Goal: Information Seeking & Learning: Find specific fact

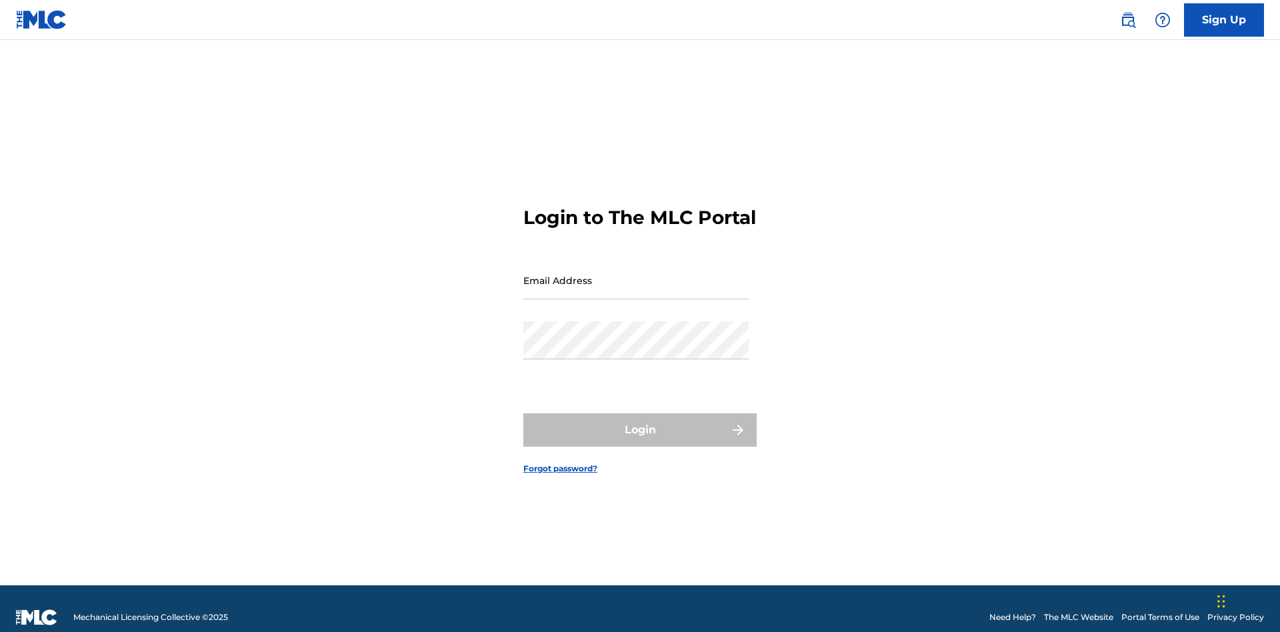
scroll to position [17, 0]
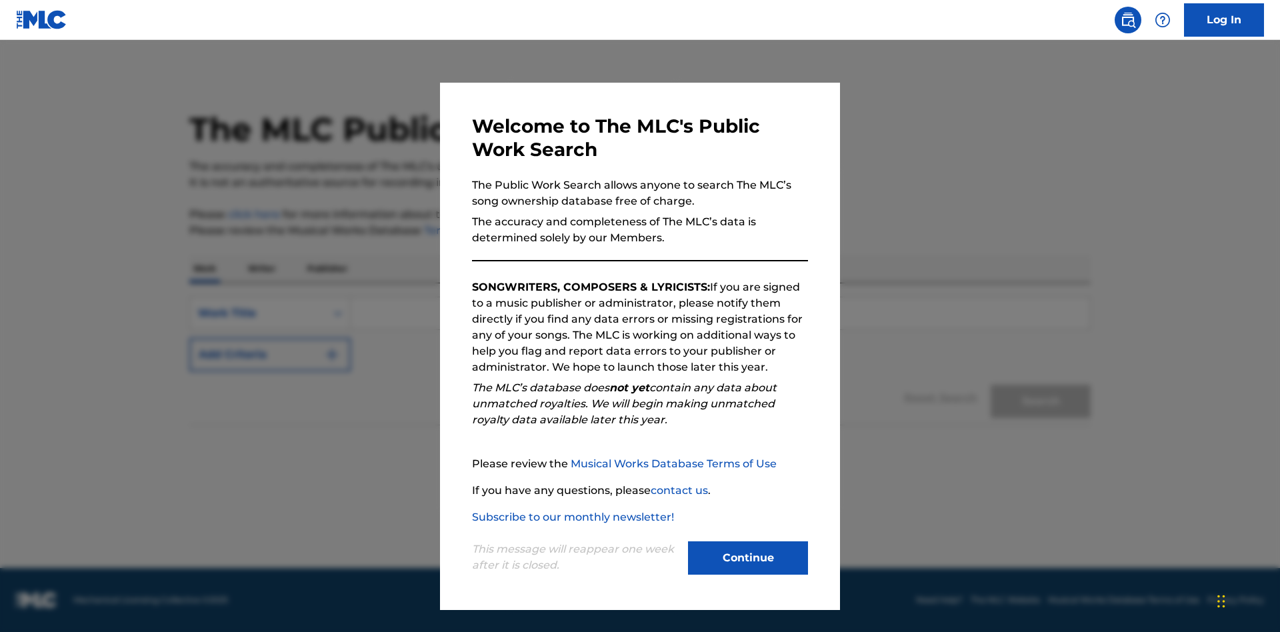
click at [748, 558] on button "Continue" at bounding box center [748, 557] width 120 height 33
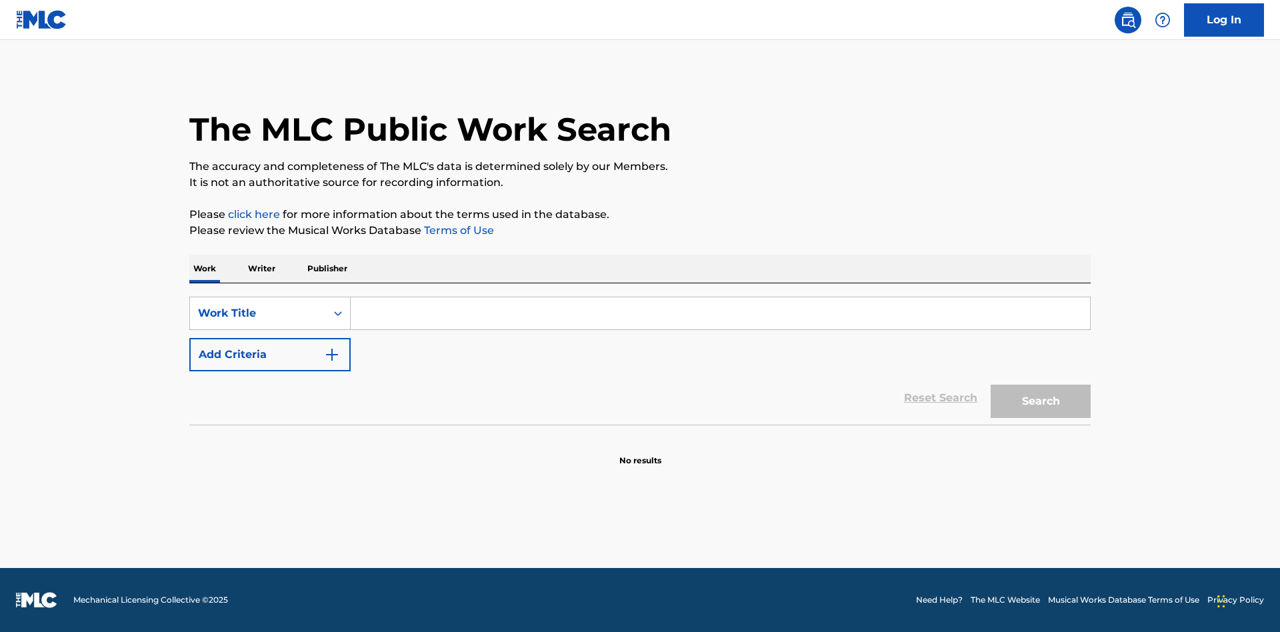
click at [327, 269] on p "Publisher" at bounding box center [327, 269] width 48 height 28
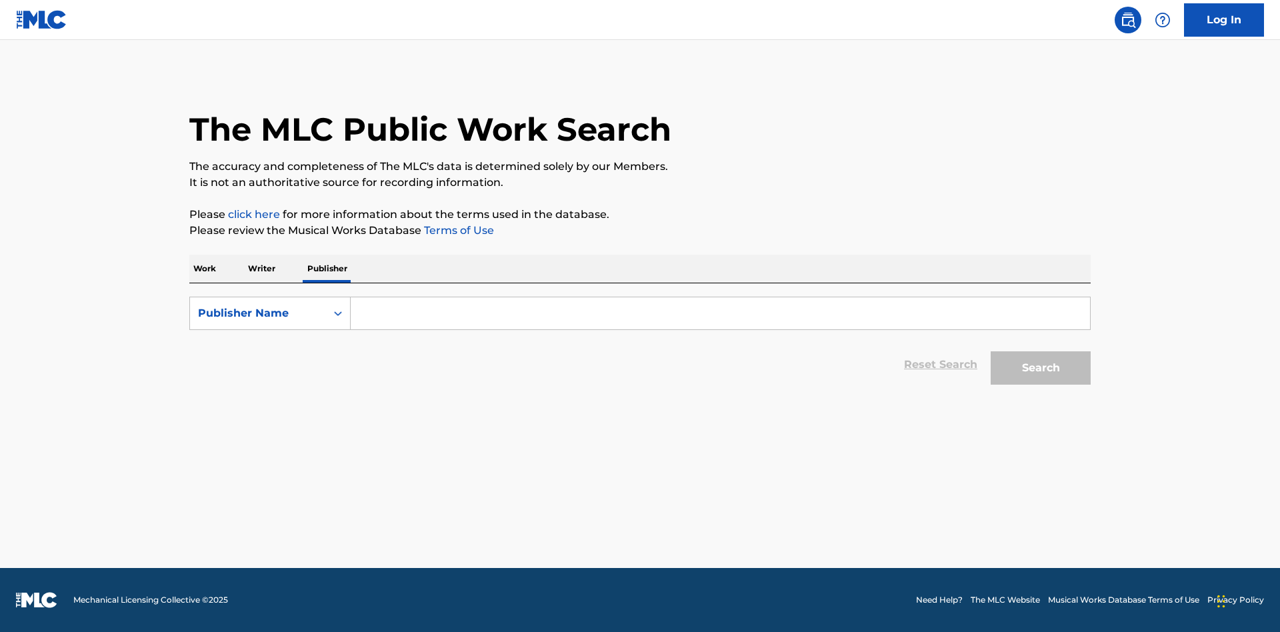
click at [720, 313] on input "Search Form" at bounding box center [721, 313] width 740 height 32
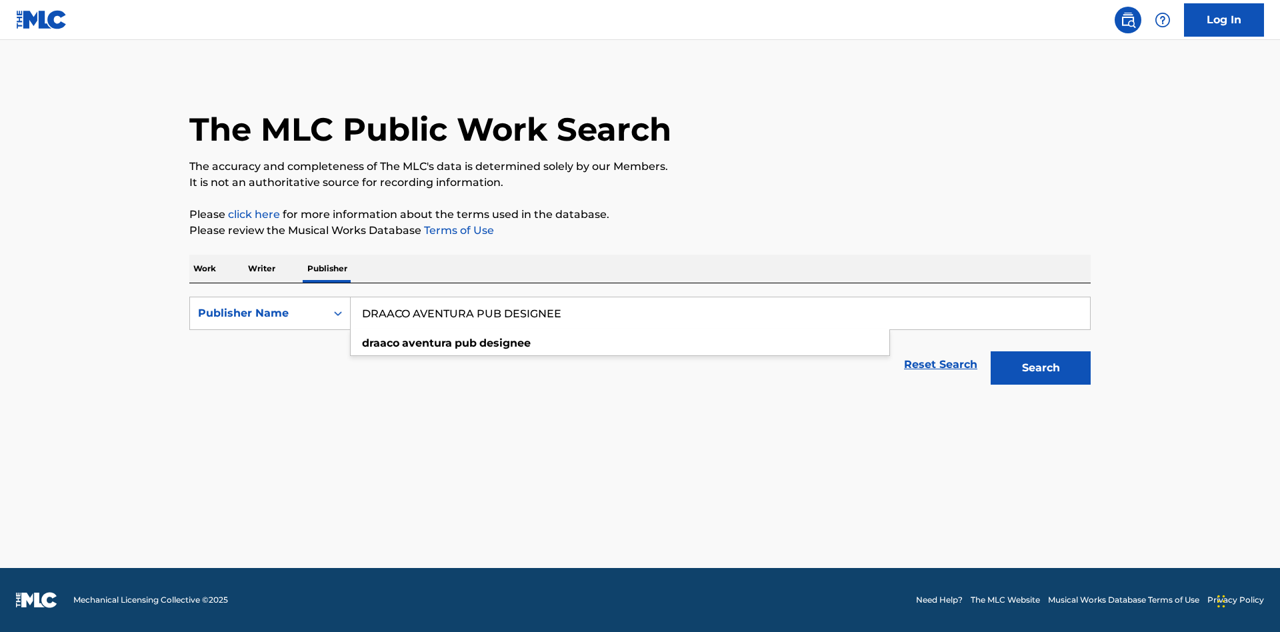
type input "DRAACO AVENTURA PUB DESIGNEE"
click at [1041, 368] on button "Search" at bounding box center [1041, 367] width 100 height 33
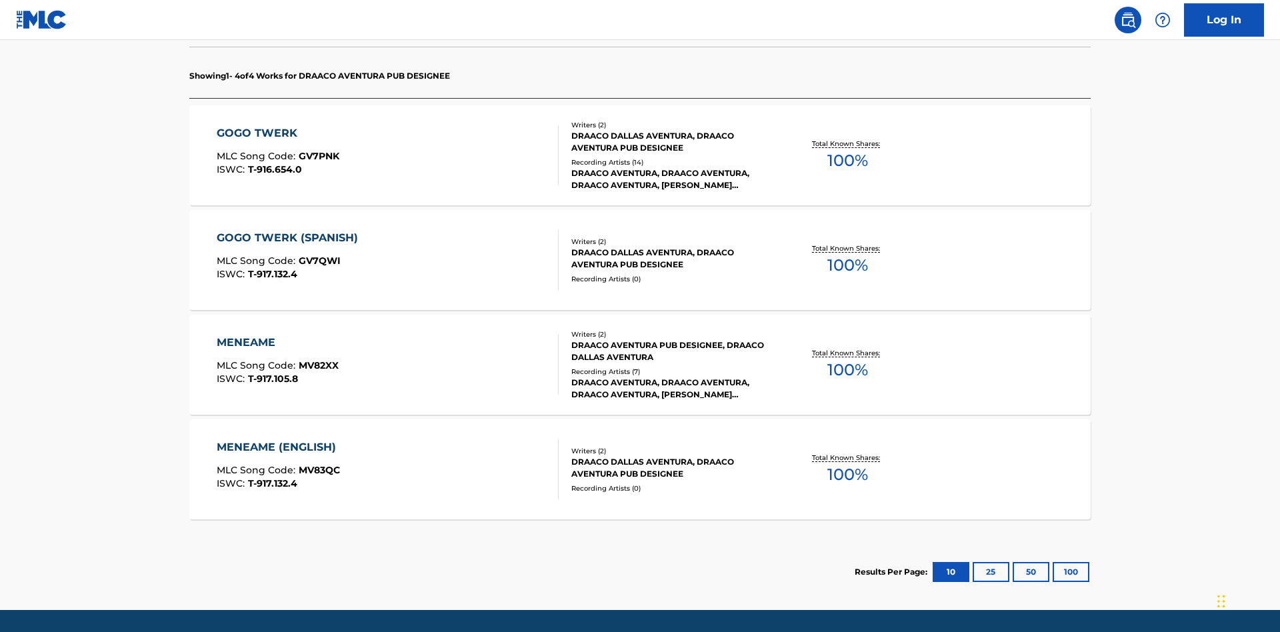
scroll to position [420, 0]
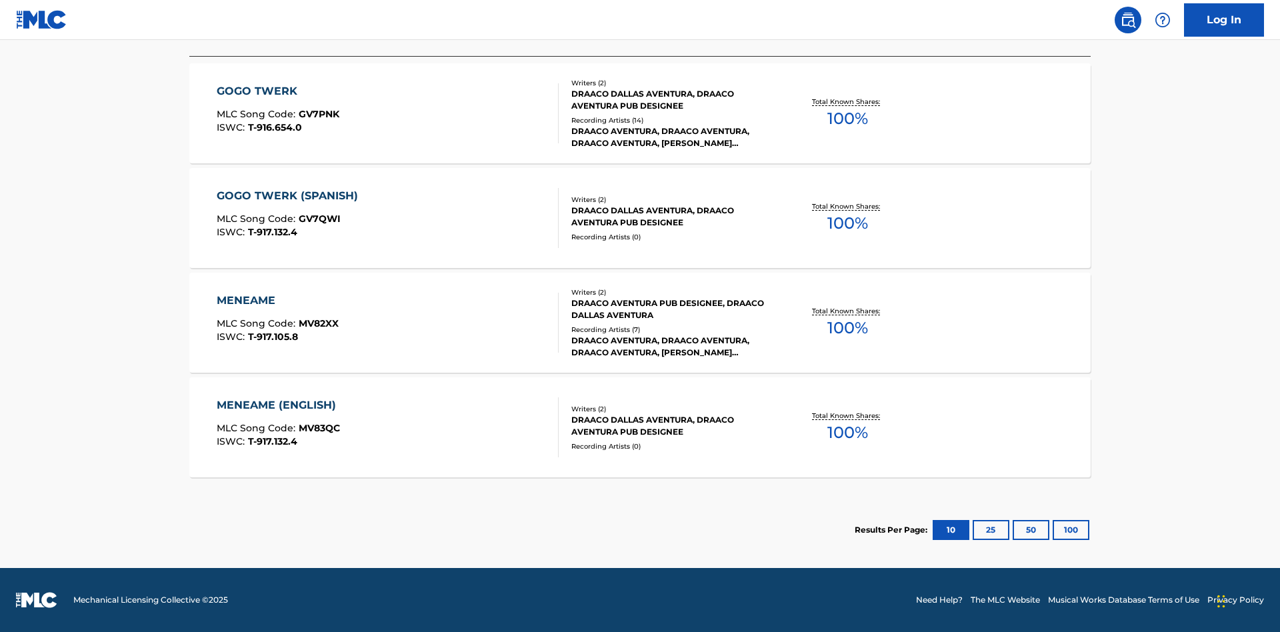
click at [1053, 530] on button "100" at bounding box center [1071, 530] width 37 height 20
click at [277, 301] on div "MENEAME" at bounding box center [278, 301] width 122 height 16
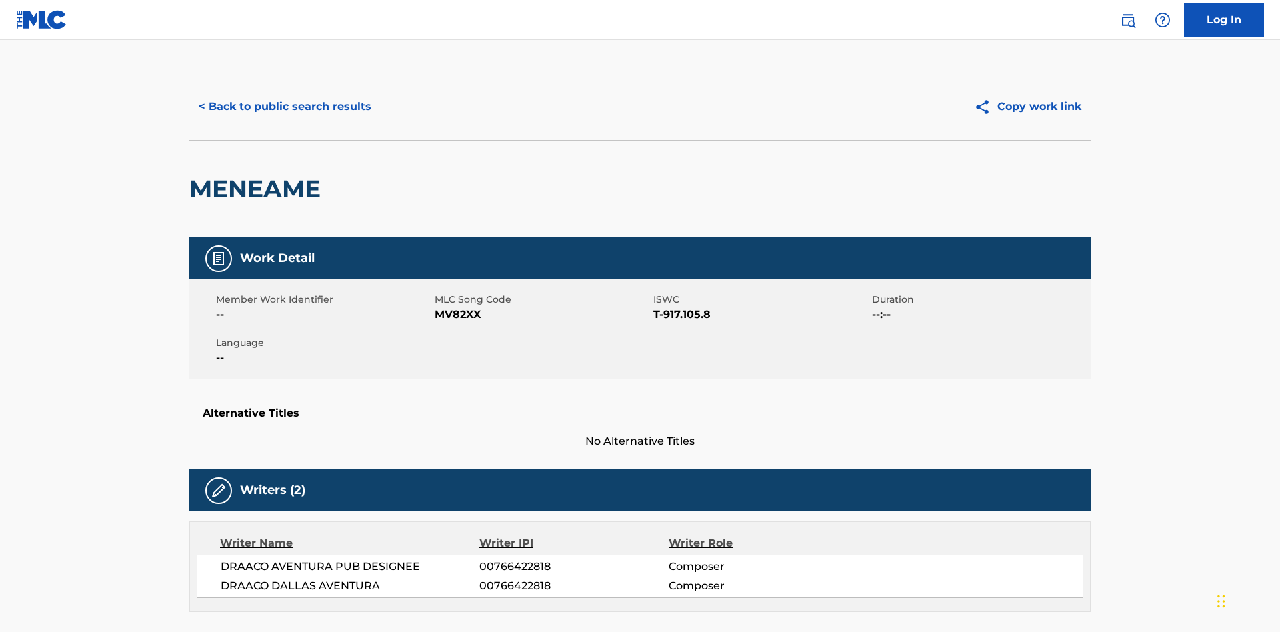
scroll to position [227, 0]
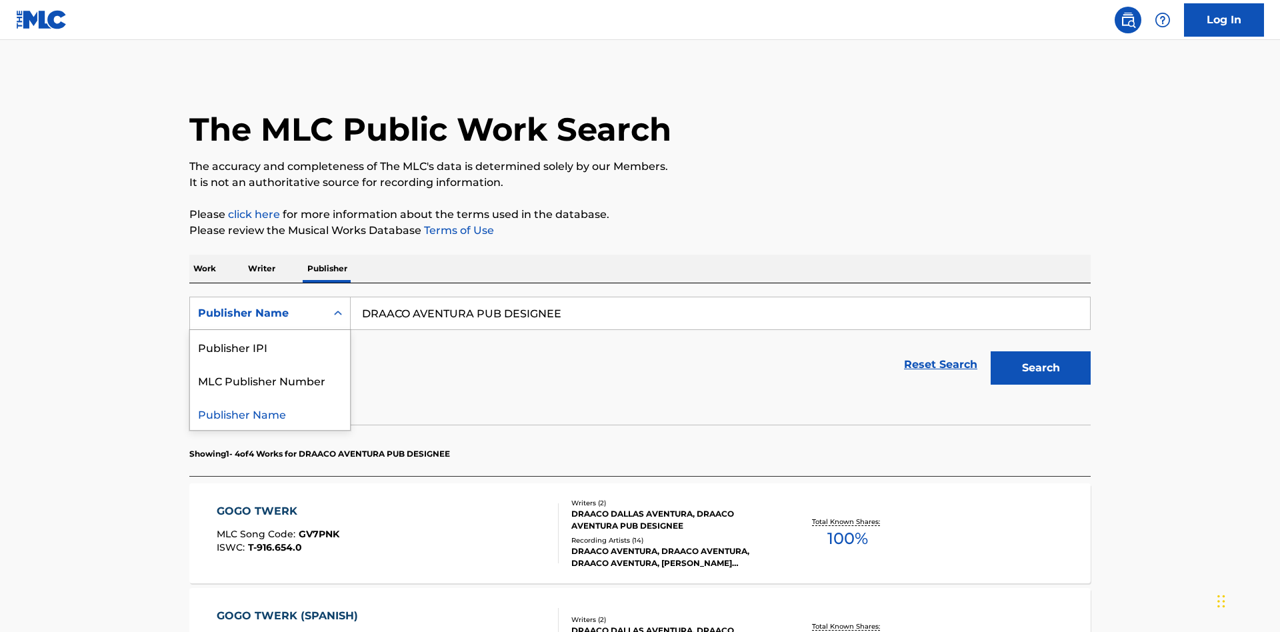
scroll to position [221, 0]
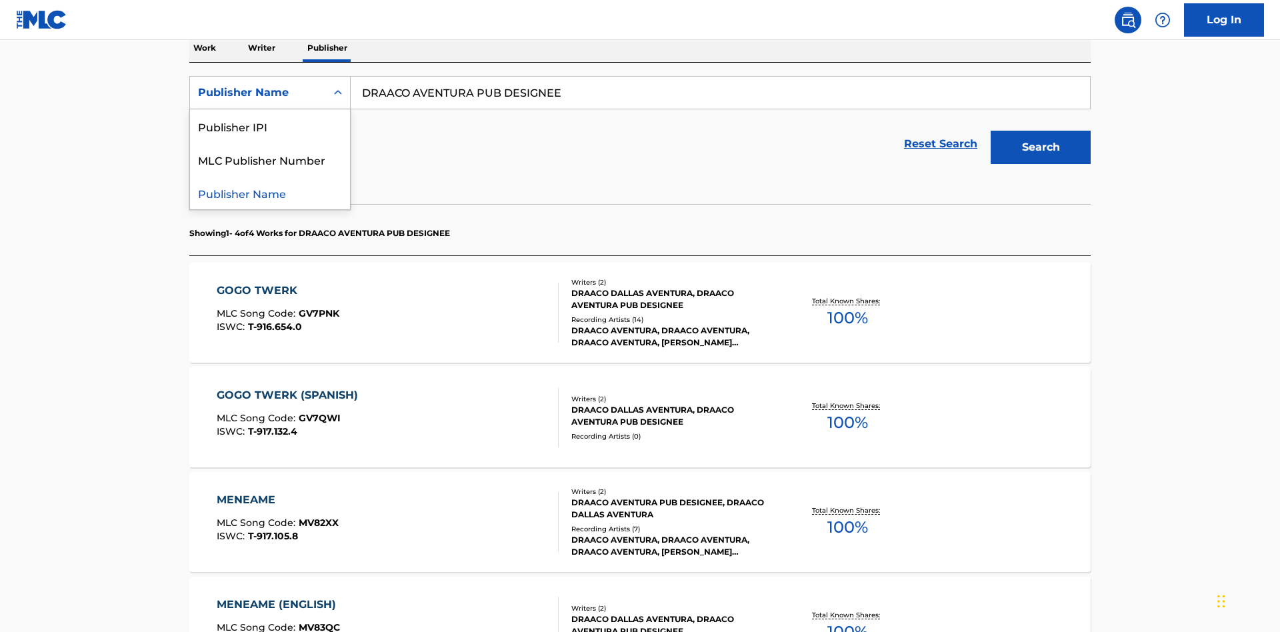
click at [270, 126] on div "Publisher IPI" at bounding box center [270, 125] width 160 height 33
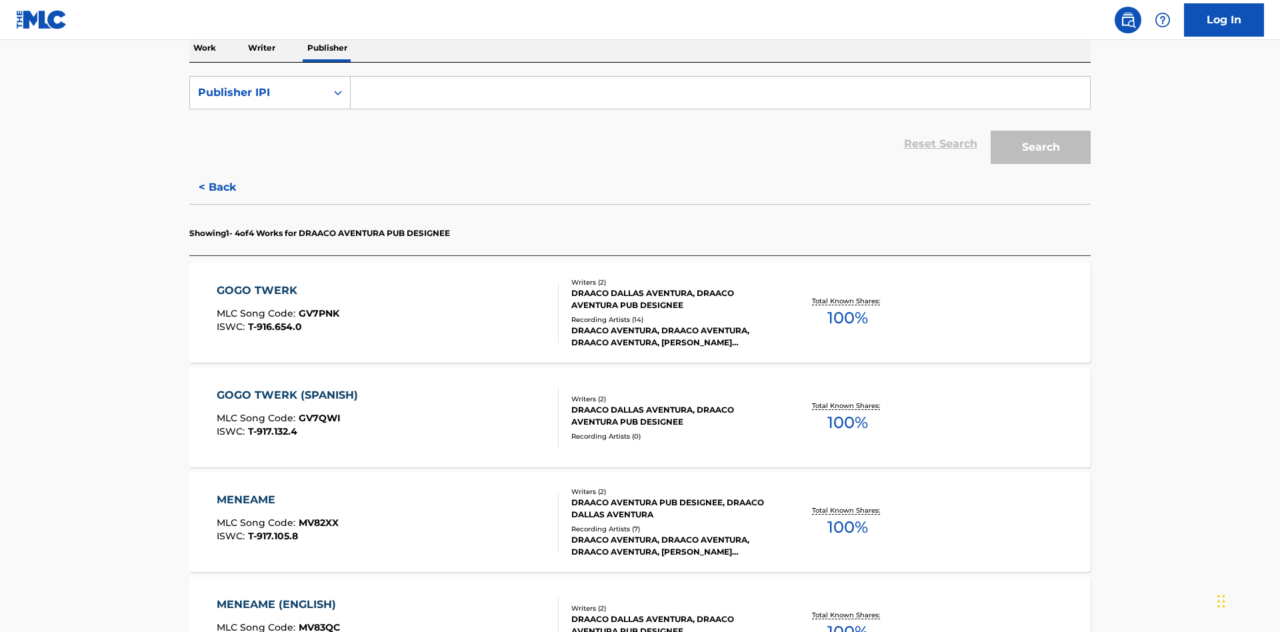
click at [720, 96] on input "Search Form" at bounding box center [721, 93] width 740 height 32
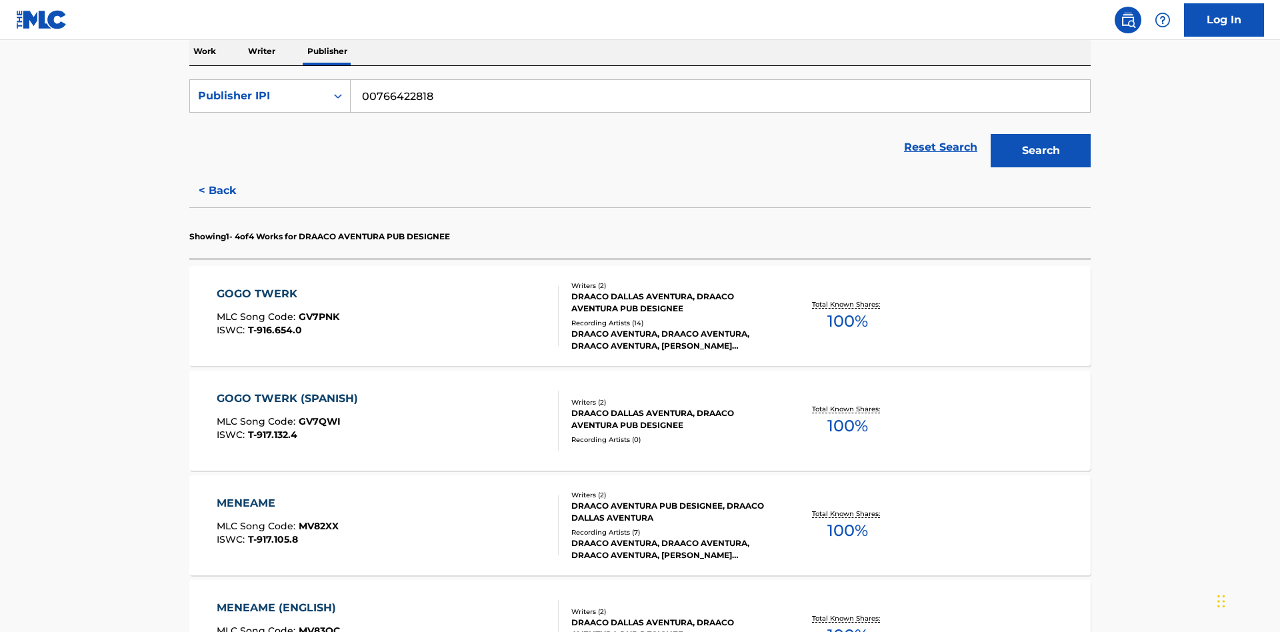
type input "00766422818"
click at [1041, 134] on button "Search" at bounding box center [1041, 150] width 100 height 33
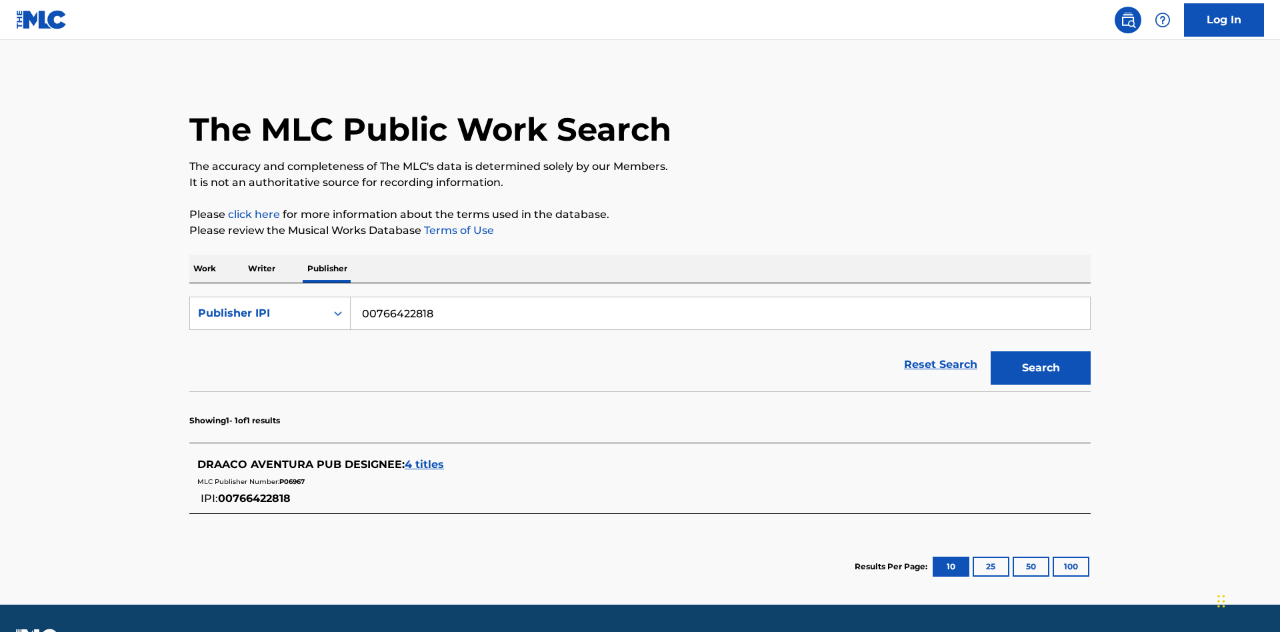
scroll to position [37, 0]
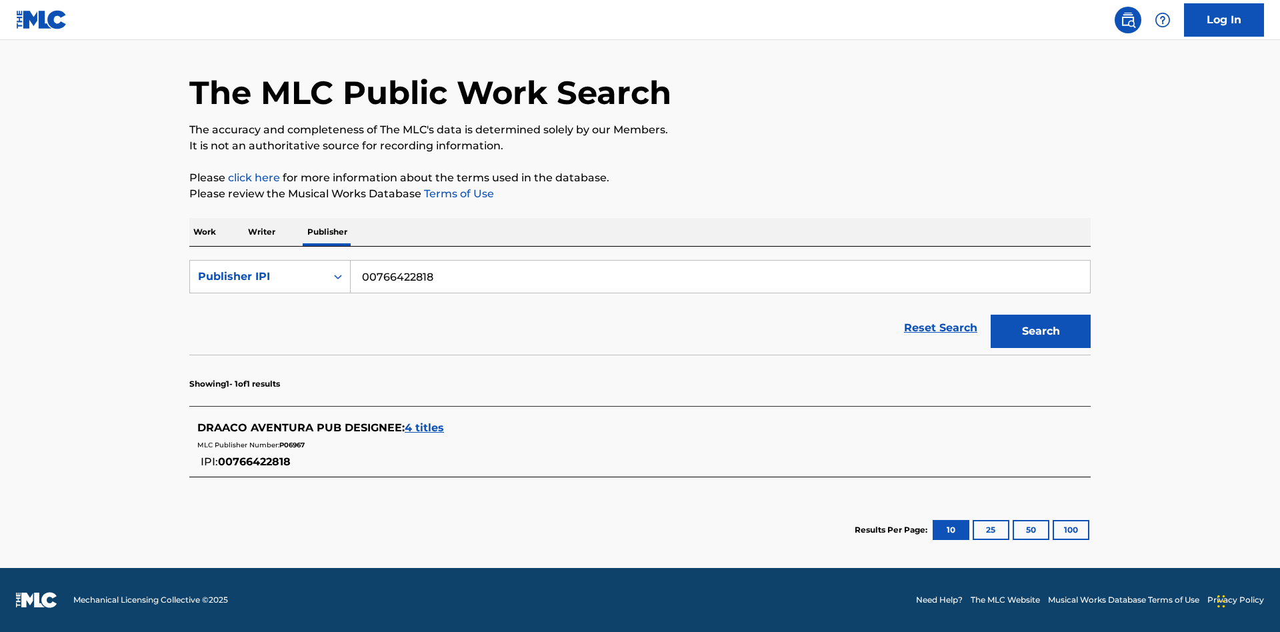
click at [425, 428] on span "4 titles" at bounding box center [424, 427] width 39 height 13
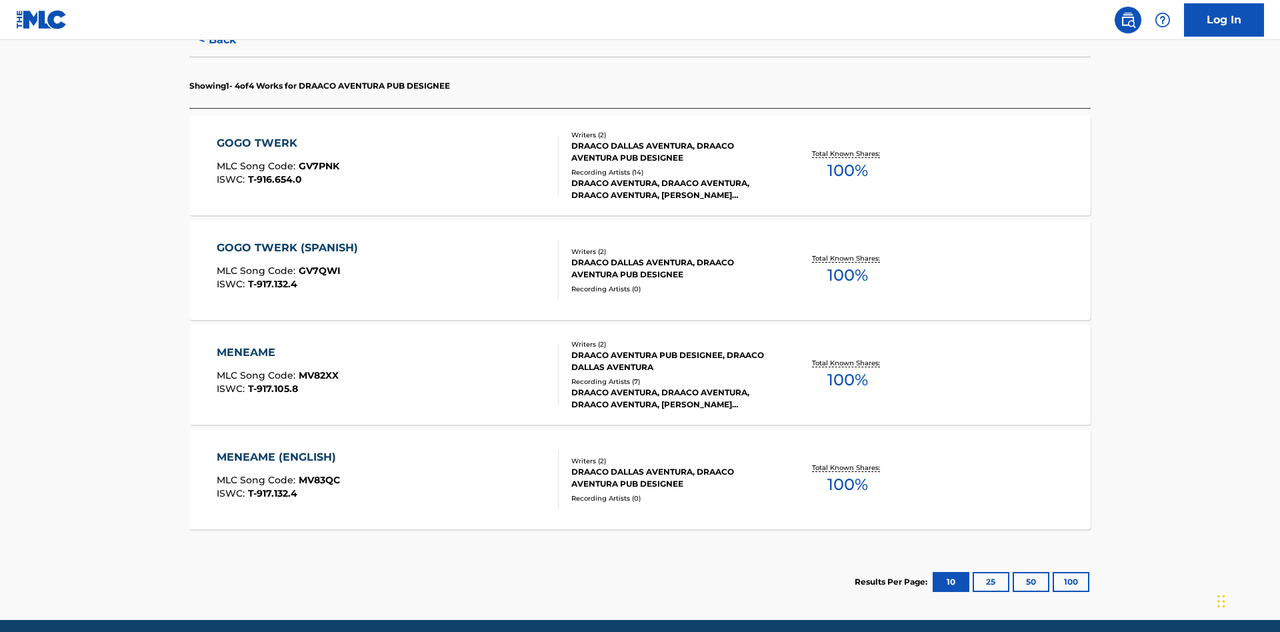
scroll to position [420, 0]
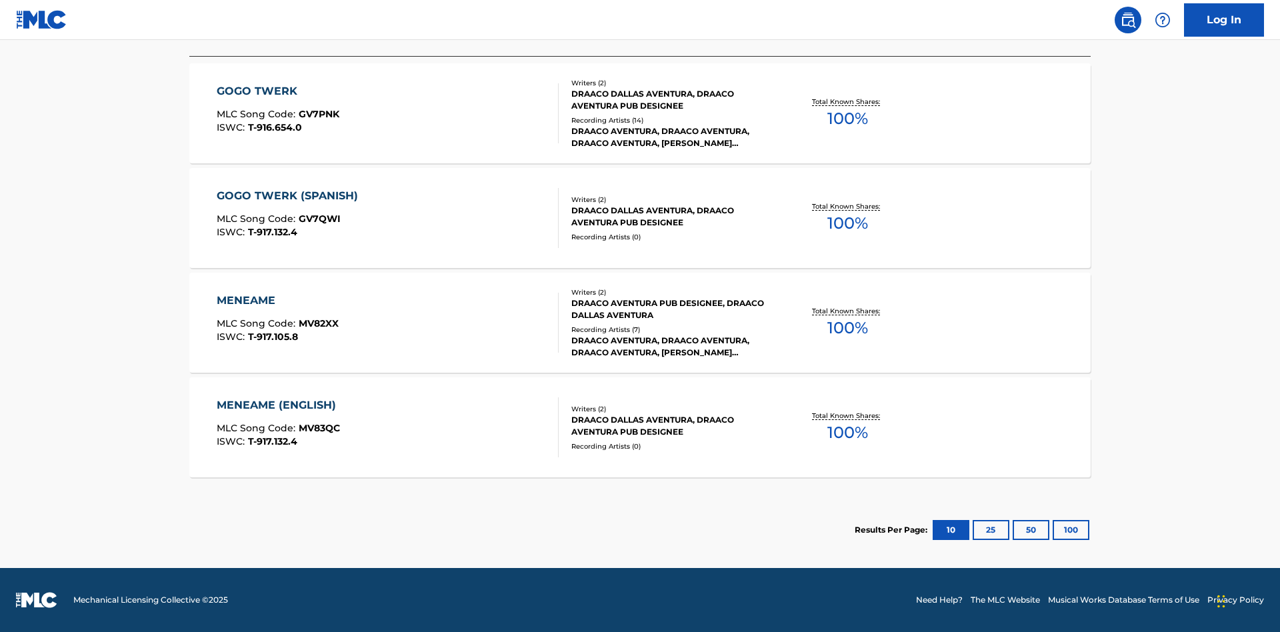
click at [277, 301] on div "MENEAME" at bounding box center [278, 301] width 122 height 16
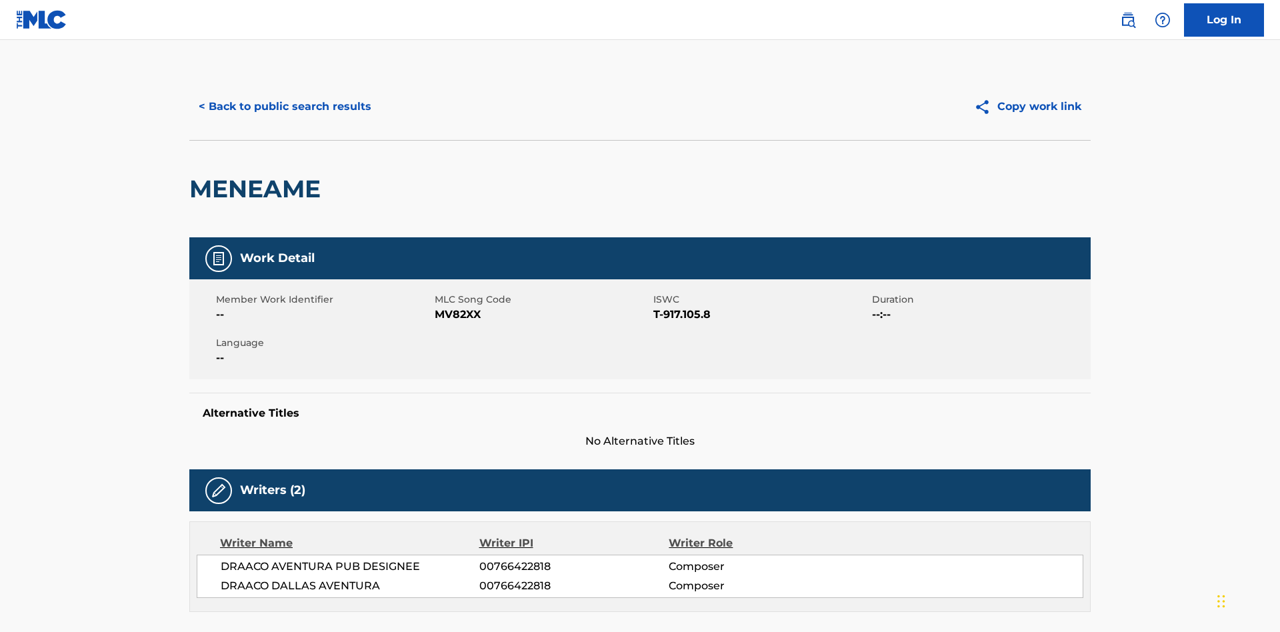
scroll to position [227, 0]
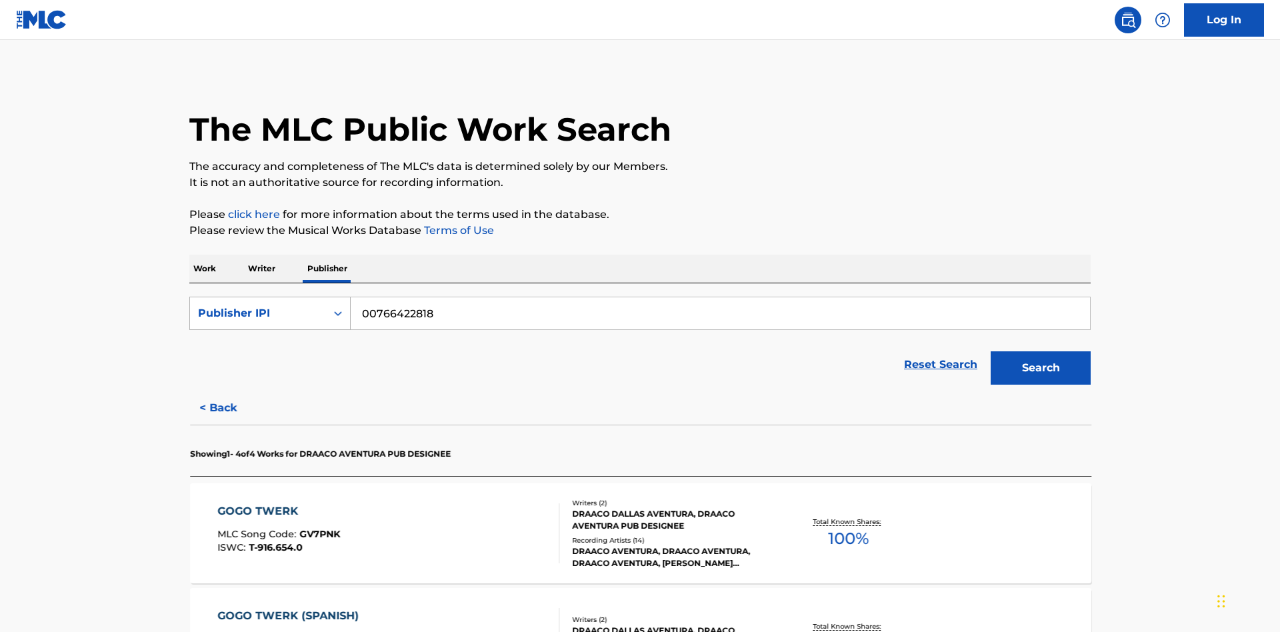
click at [258, 305] on div "Publisher IPI" at bounding box center [258, 313] width 120 height 16
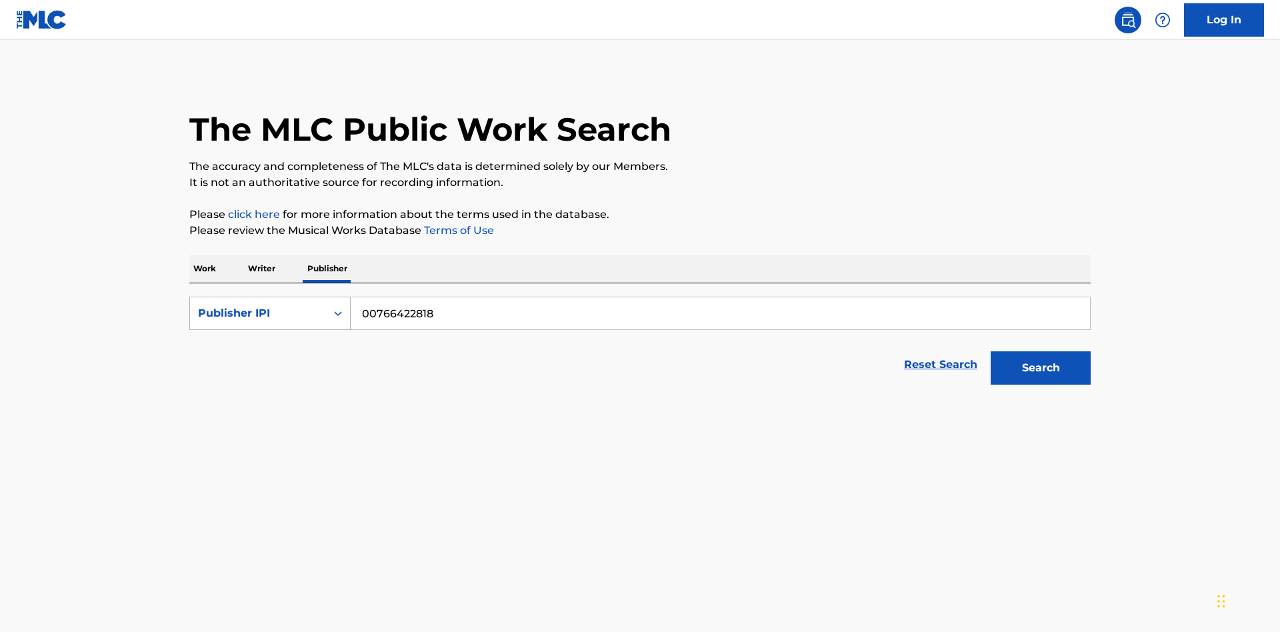
scroll to position [221, 0]
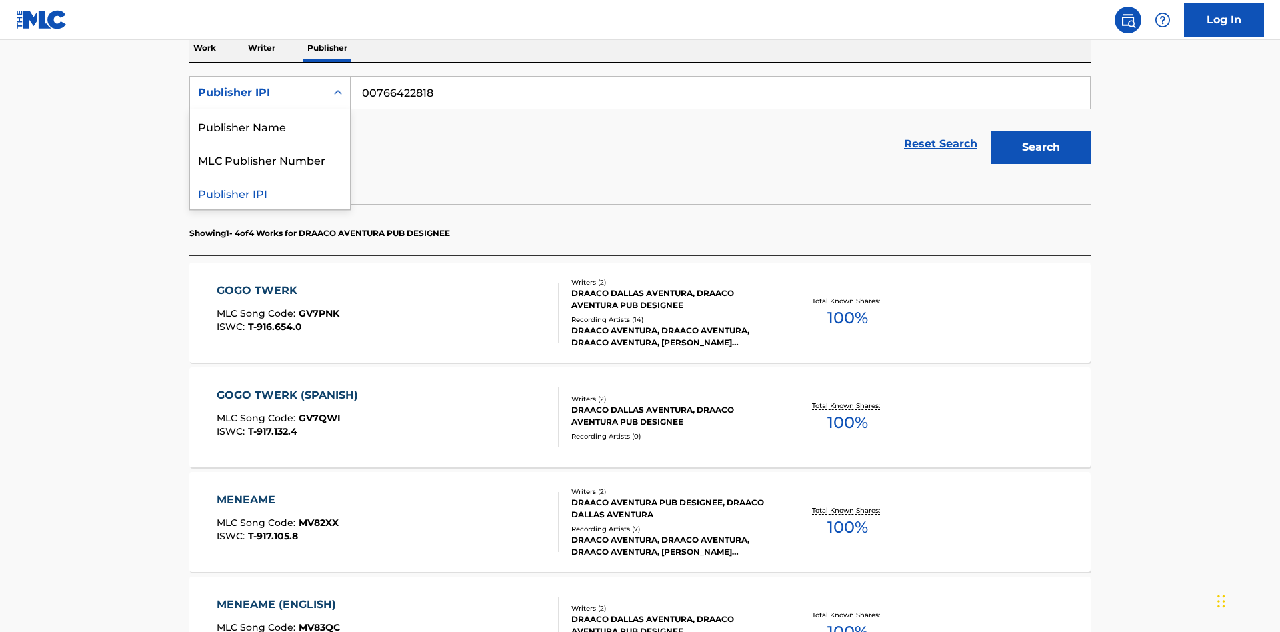
click at [270, 159] on div "MLC Publisher Number" at bounding box center [270, 159] width 160 height 33
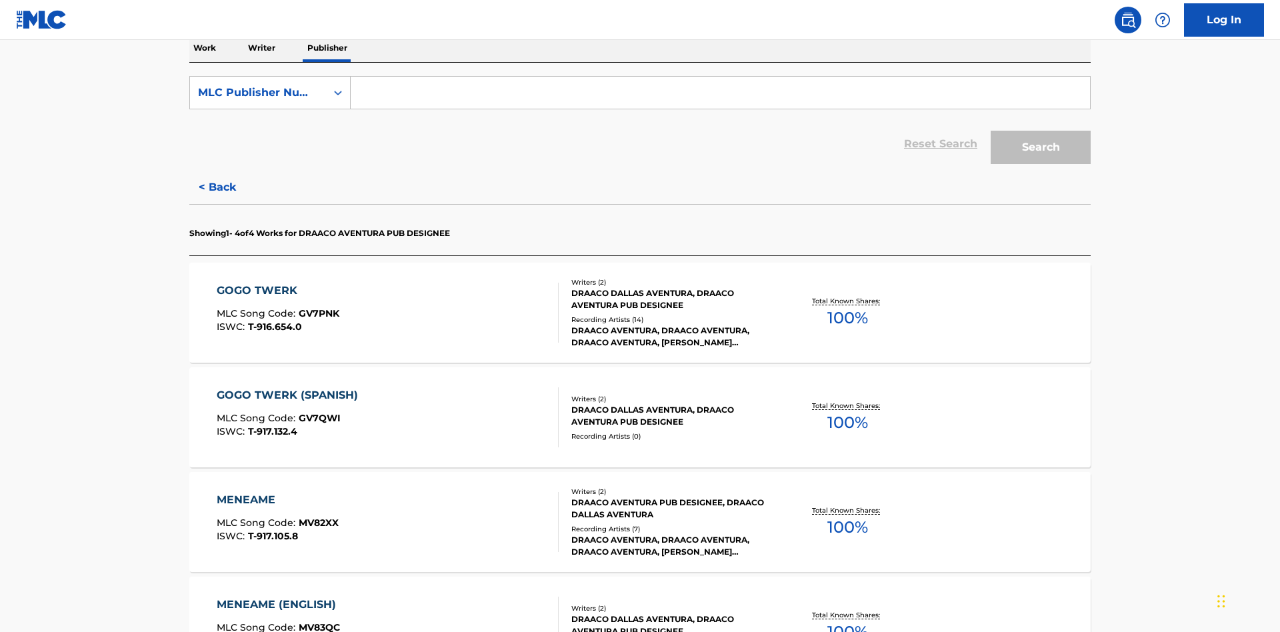
click at [720, 96] on input "Search Form" at bounding box center [721, 93] width 740 height 32
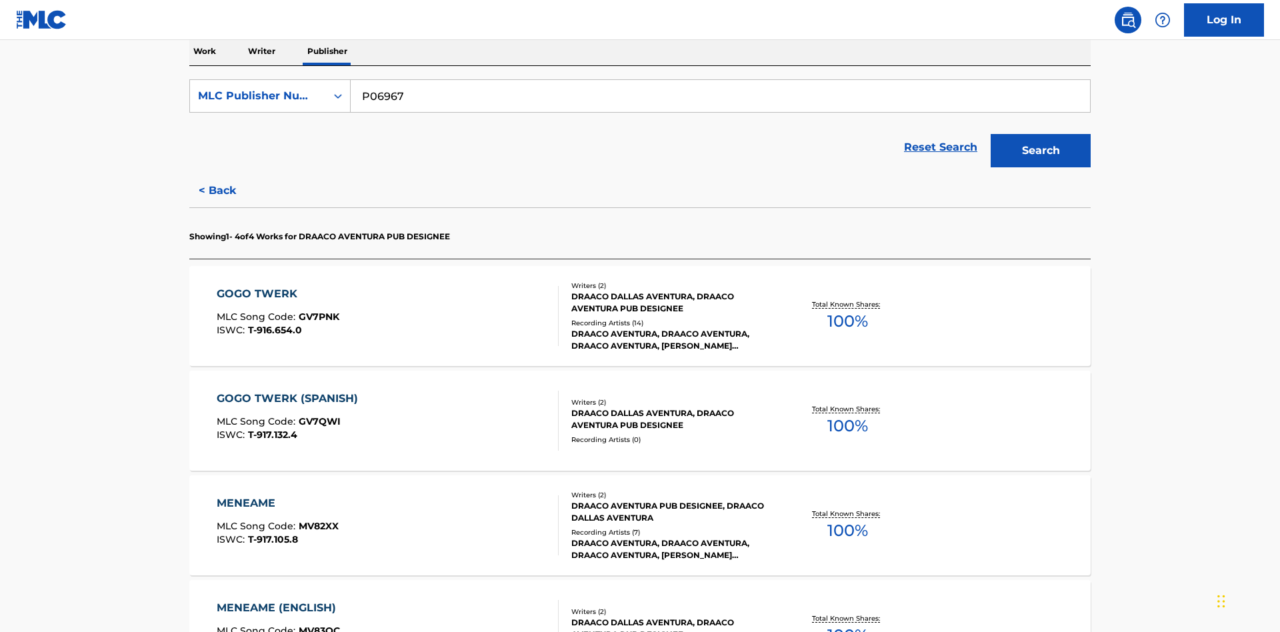
type input "P06967"
click at [1041, 134] on button "Search" at bounding box center [1041, 150] width 100 height 33
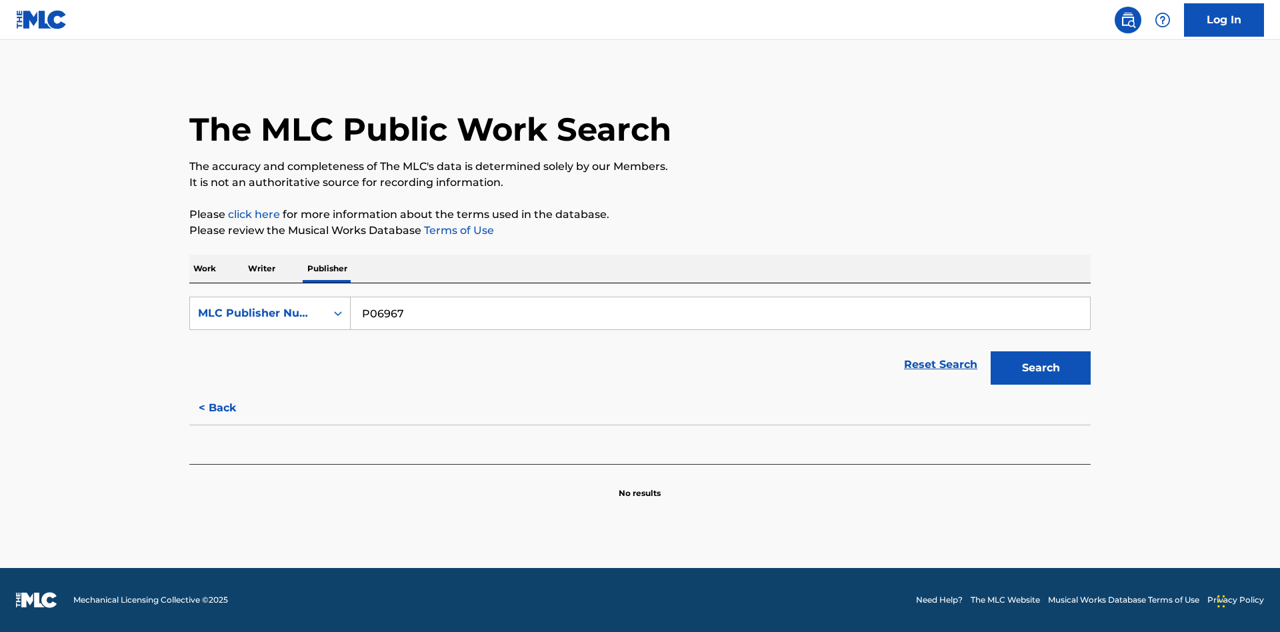
scroll to position [0, 0]
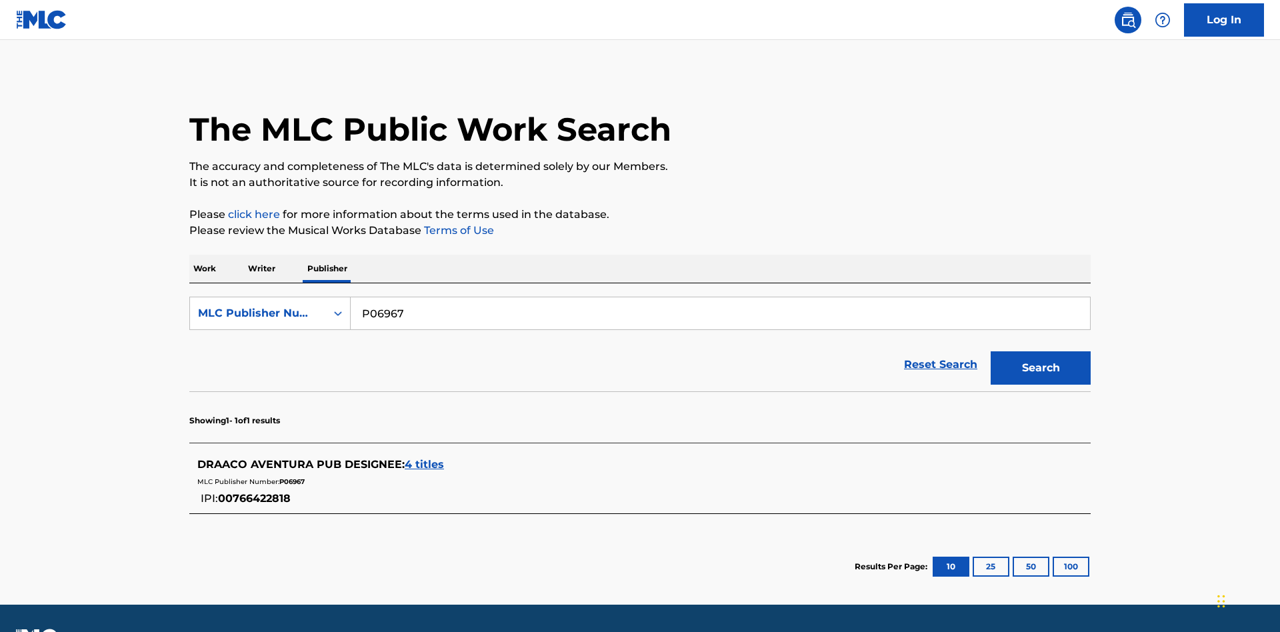
click at [425, 458] on span "4 titles" at bounding box center [424, 464] width 39 height 13
